Goal: Check status: Check status

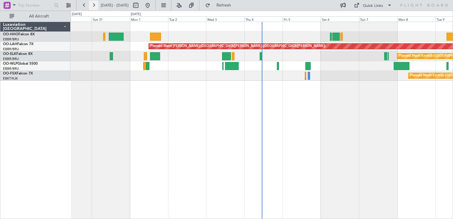
click at [93, 7] on button at bounding box center [93, 5] width 9 height 9
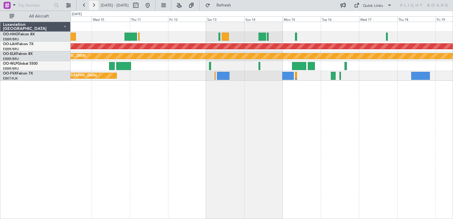
click at [89, 6] on button at bounding box center [93, 5] width 9 height 9
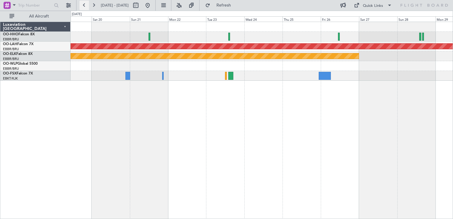
click at [81, 6] on button at bounding box center [83, 5] width 9 height 9
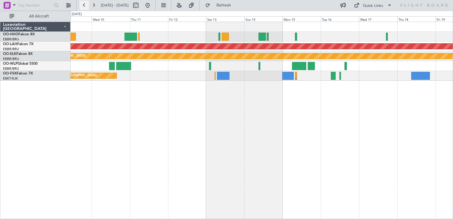
click at [87, 3] on button at bounding box center [83, 5] width 9 height 9
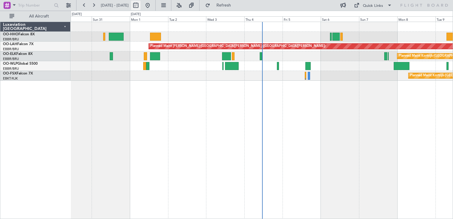
click at [79, 1] on button at bounding box center [83, 5] width 9 height 9
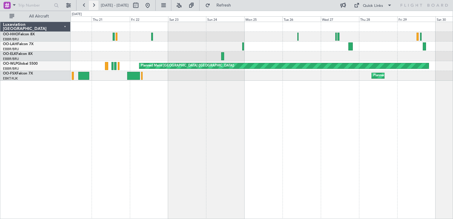
click at [92, 4] on button at bounding box center [93, 5] width 9 height 9
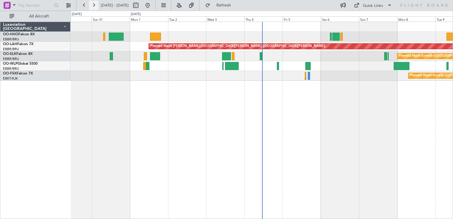
click at [96, 5] on button at bounding box center [93, 5] width 9 height 9
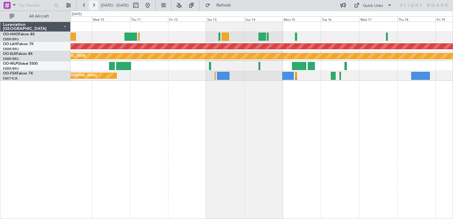
click at [92, 5] on button at bounding box center [93, 5] width 9 height 9
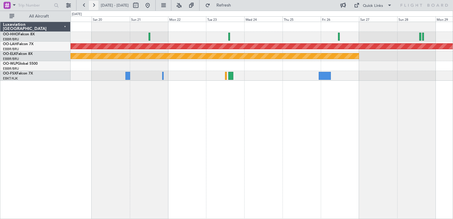
click at [96, 3] on button at bounding box center [93, 5] width 9 height 9
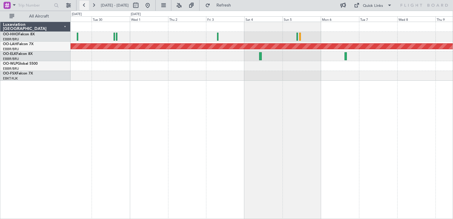
click at [84, 3] on button at bounding box center [83, 5] width 9 height 9
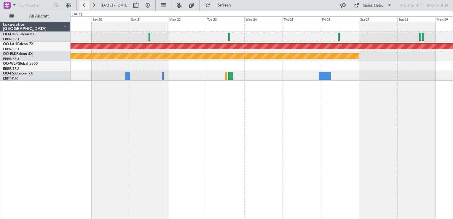
click at [84, 3] on button at bounding box center [83, 5] width 9 height 9
